Goal: Task Accomplishment & Management: Manage account settings

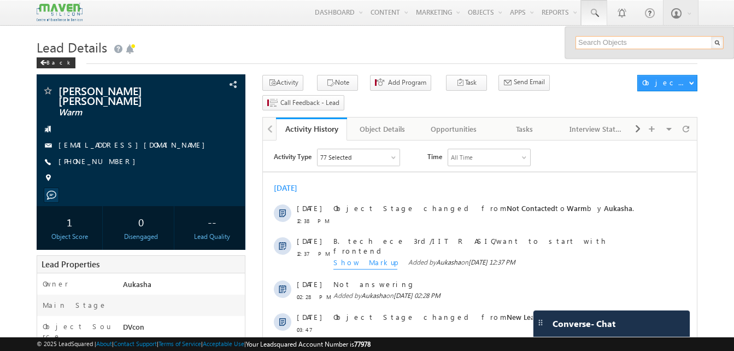
click at [608, 37] on input "text" at bounding box center [649, 42] width 148 height 13
paste input "7870954333"
type input "7870954333"
click at [535, 40] on h1 "Lead Details" at bounding box center [367, 46] width 661 height 21
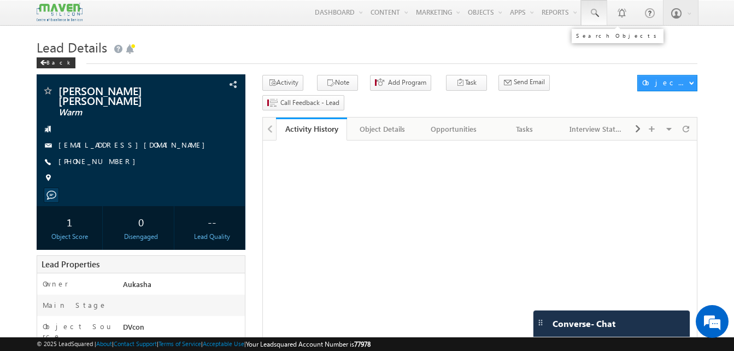
click at [593, 17] on span at bounding box center [593, 13] width 11 height 11
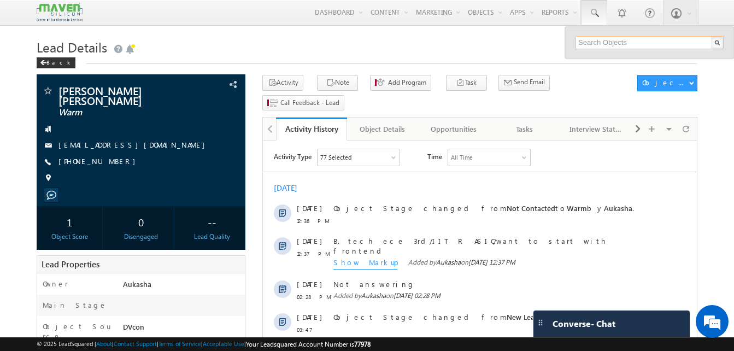
click at [602, 45] on input "text" at bounding box center [649, 42] width 148 height 13
paste input "7870954333"
type input "7870954333"
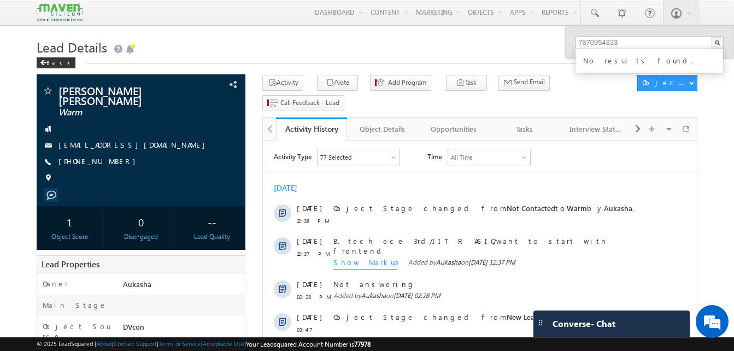
click at [456, 54] on h1 "Lead Details" at bounding box center [367, 46] width 661 height 21
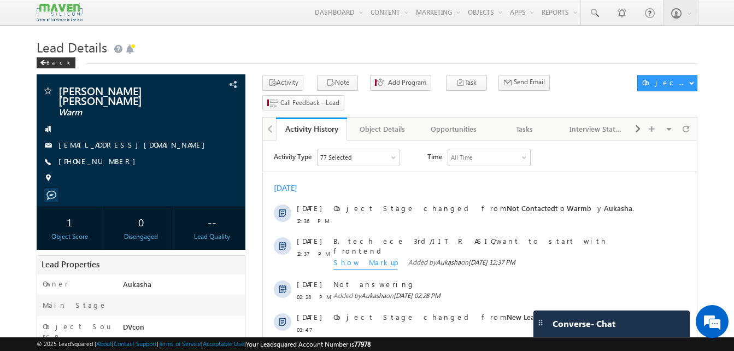
click at [214, 45] on h1 "Lead Details" at bounding box center [367, 46] width 661 height 21
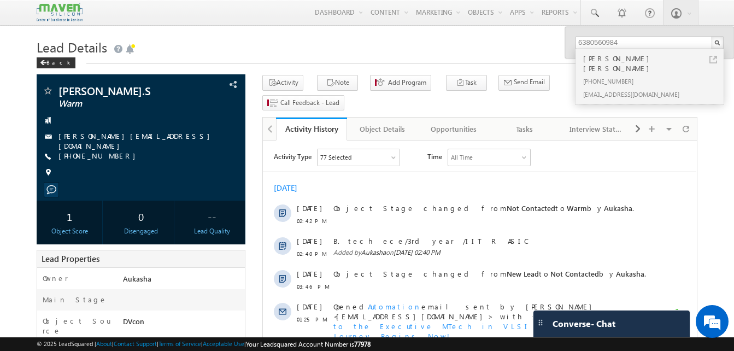
click at [333, 64] on div "Lead Details Back" at bounding box center [367, 55] width 661 height 39
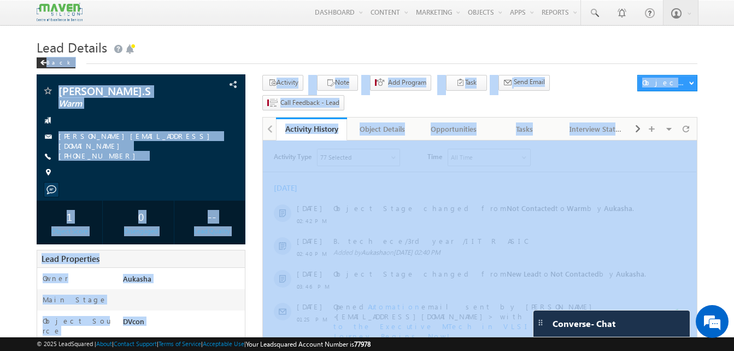
drag, startPoint x: 595, startPoint y: 204, endPoint x: 363, endPoint y: 174, distance: 233.6
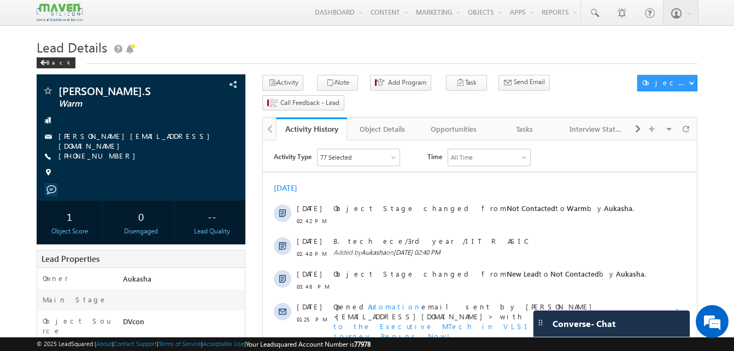
click at [345, 66] on div "Lead Details Back" at bounding box center [367, 55] width 661 height 39
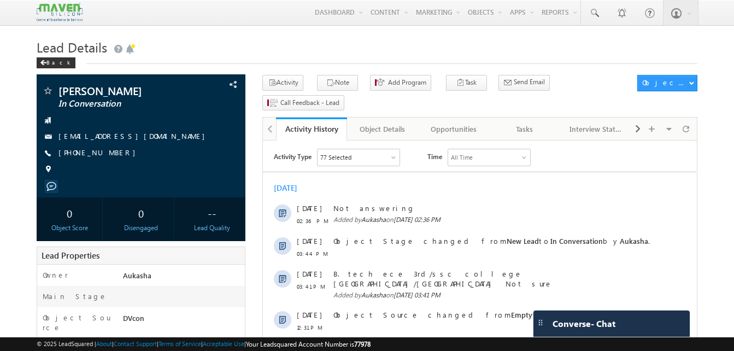
click at [557, 47] on h1 "Lead Details" at bounding box center [367, 46] width 661 height 21
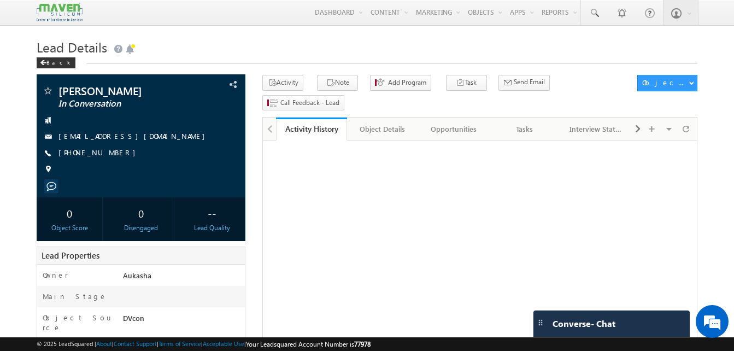
click at [355, 46] on h1 "Lead Details" at bounding box center [367, 46] width 661 height 21
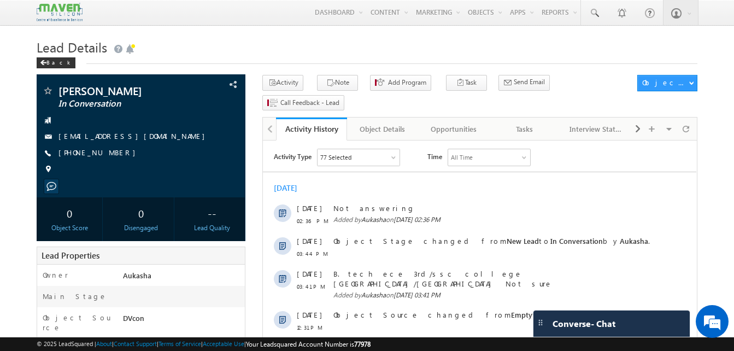
click at [435, 46] on h1 "Lead Details" at bounding box center [367, 46] width 661 height 21
click at [440, 37] on h1 "Lead Details" at bounding box center [367, 46] width 661 height 21
drag, startPoint x: 120, startPoint y: 153, endPoint x: 112, endPoint y: 155, distance: 7.8
click at [112, 155] on div "+91-9486971066" at bounding box center [141, 153] width 198 height 11
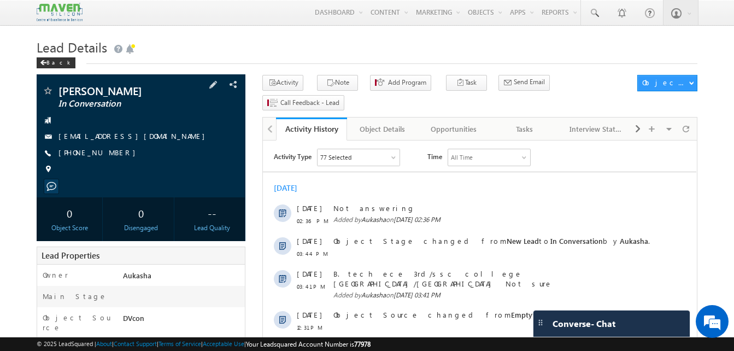
copy div "+91-9486971066"
click at [309, 52] on h1 "Lead Details" at bounding box center [367, 46] width 661 height 21
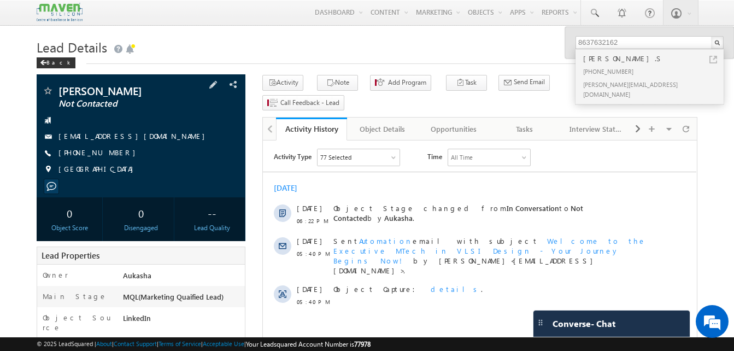
click at [112, 153] on div "[PHONE_NUMBER]" at bounding box center [141, 153] width 198 height 11
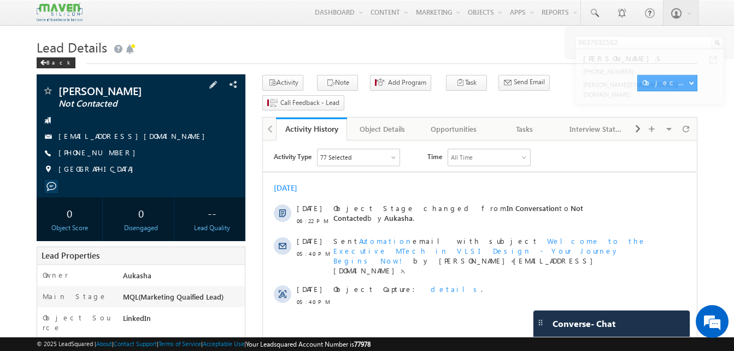
copy div "[PHONE_NUMBER]"
click at [274, 44] on h1 "Lead Details" at bounding box center [367, 46] width 661 height 21
click at [343, 43] on h1 "Lead Details" at bounding box center [367, 46] width 661 height 21
click at [497, 48] on h1 "Lead Details" at bounding box center [367, 46] width 661 height 21
drag, startPoint x: 120, startPoint y: 155, endPoint x: 111, endPoint y: 153, distance: 8.4
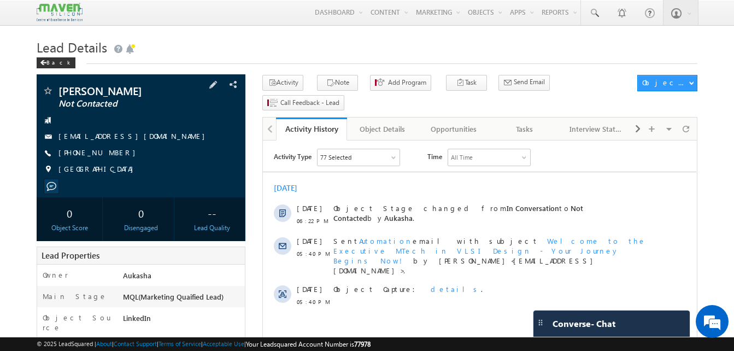
click at [111, 153] on div "+91-8618740189" at bounding box center [141, 153] width 198 height 11
copy div "+91-8618740189"
drag, startPoint x: 148, startPoint y: 93, endPoint x: 60, endPoint y: 87, distance: 88.7
click at [60, 87] on span "Vasanthi M Raju" at bounding box center [122, 90] width 128 height 11
copy span "Vasanthi M Raju"
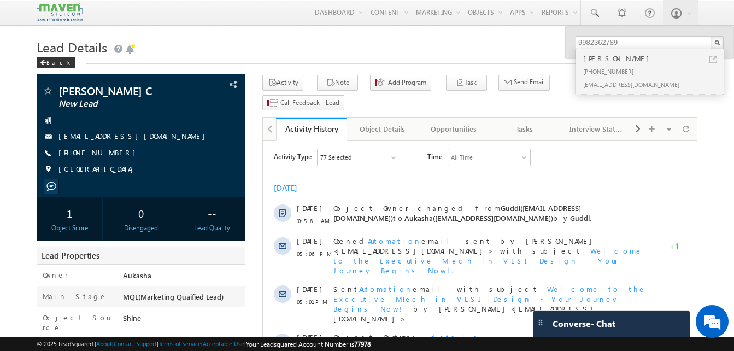
drag, startPoint x: 116, startPoint y: 155, endPoint x: 110, endPoint y: 153, distance: 6.2
click at [110, 153] on div "[PHONE_NUMBER]" at bounding box center [141, 153] width 198 height 11
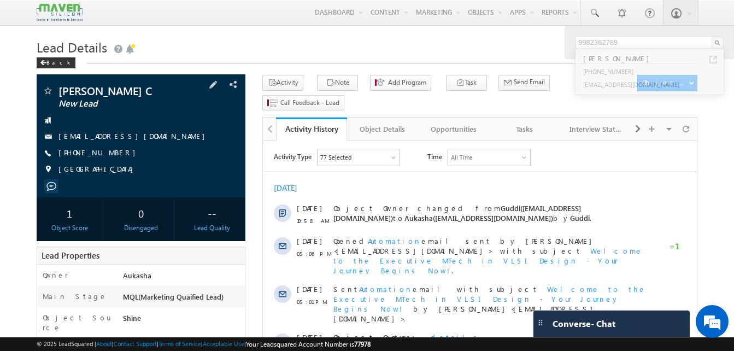
copy div "[PHONE_NUMBER]"
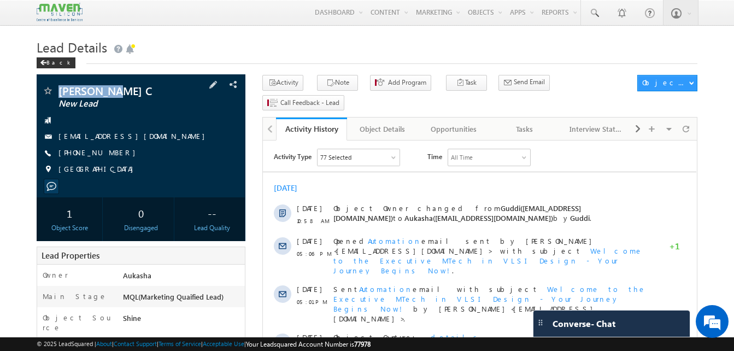
drag, startPoint x: 120, startPoint y: 89, endPoint x: 60, endPoint y: 85, distance: 60.2
click at [60, 85] on div "[PERSON_NAME] C New Lead [EMAIL_ADDRESS][DOMAIN_NAME]" at bounding box center [141, 135] width 209 height 123
copy div "[PERSON_NAME] C"
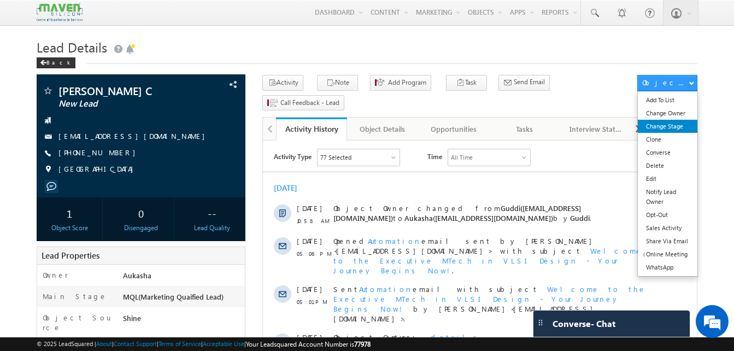
click at [675, 126] on link "Change Stage" at bounding box center [668, 126] width 60 height 13
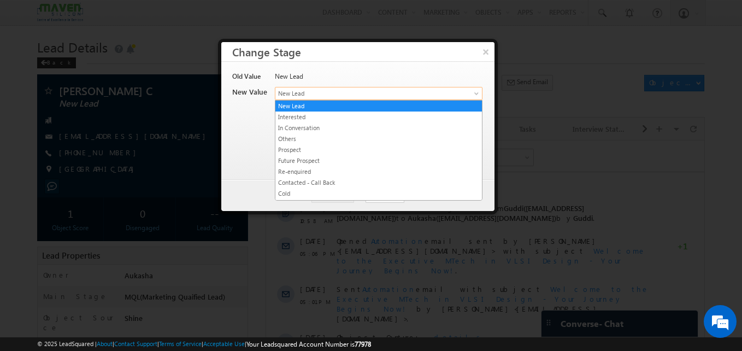
click at [394, 95] on span "New Lead" at bounding box center [360, 94] width 170 height 10
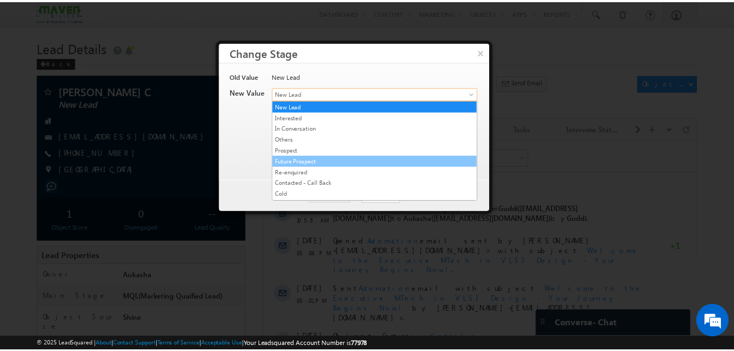
scroll to position [205, 0]
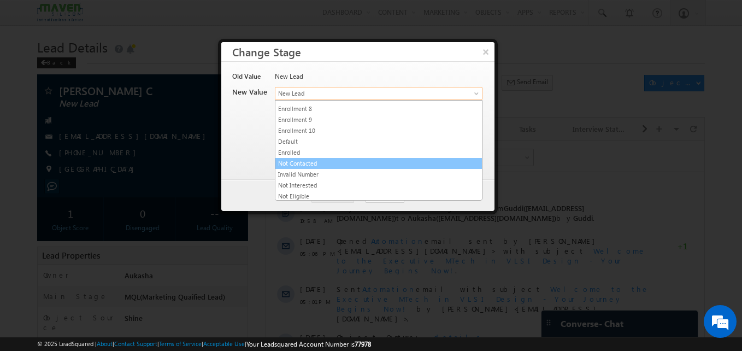
click at [322, 168] on link "Not Contacted" at bounding box center [378, 163] width 207 height 10
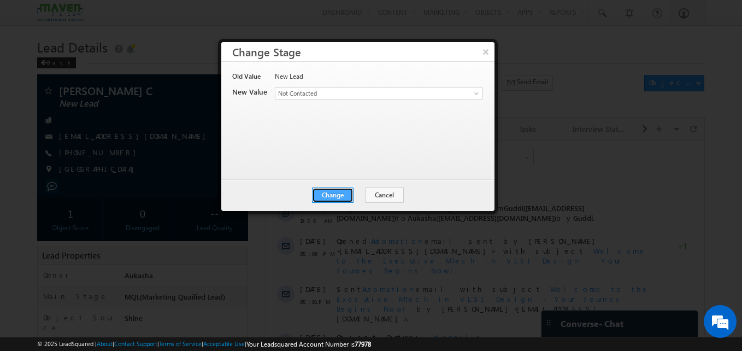
click at [332, 192] on button "Change" at bounding box center [333, 194] width 42 height 15
